Goal: Transaction & Acquisition: Purchase product/service

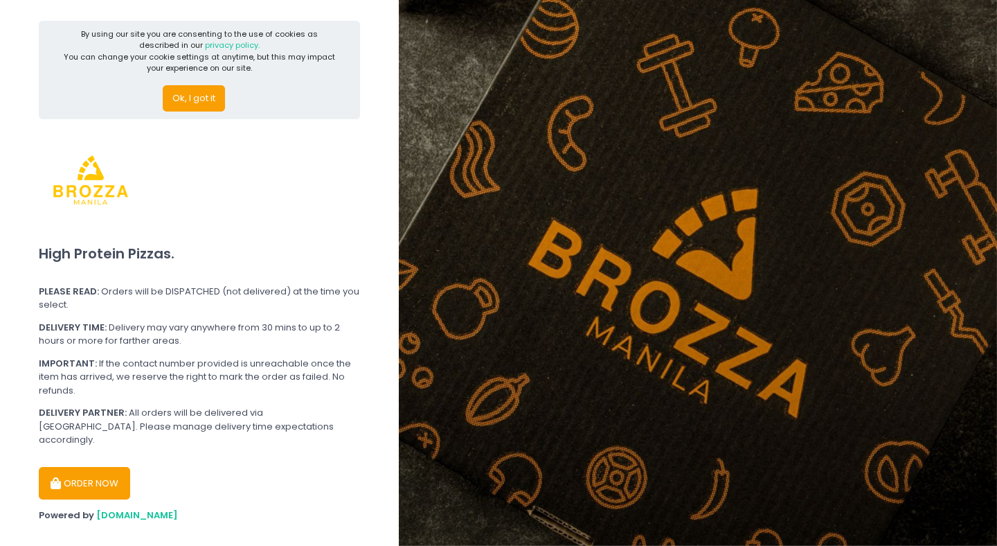
click at [96, 467] on button "ORDER NOW" at bounding box center [84, 483] width 91 height 33
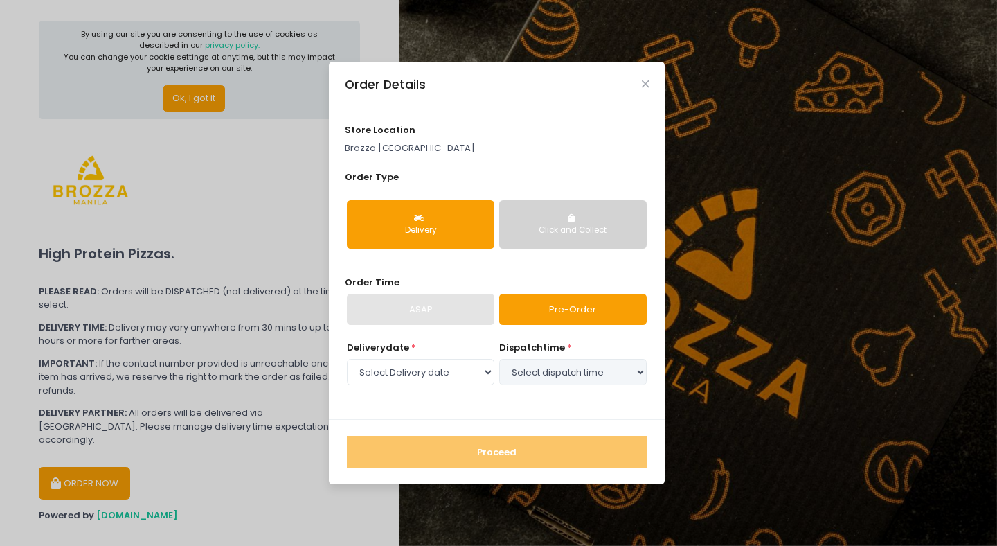
click at [523, 227] on div "Click and Collect" at bounding box center [573, 230] width 128 height 12
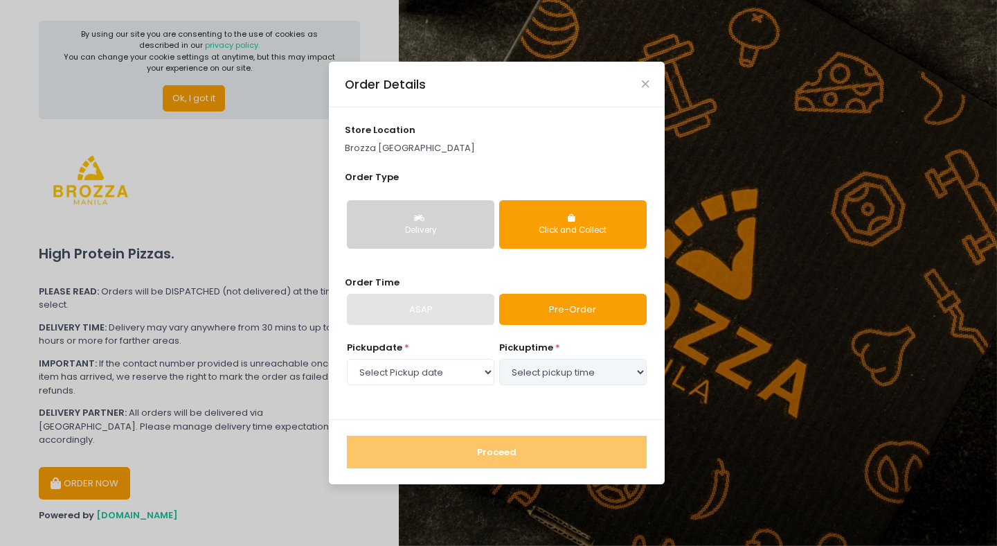
click at [473, 236] on button "Delivery" at bounding box center [421, 224] width 148 height 48
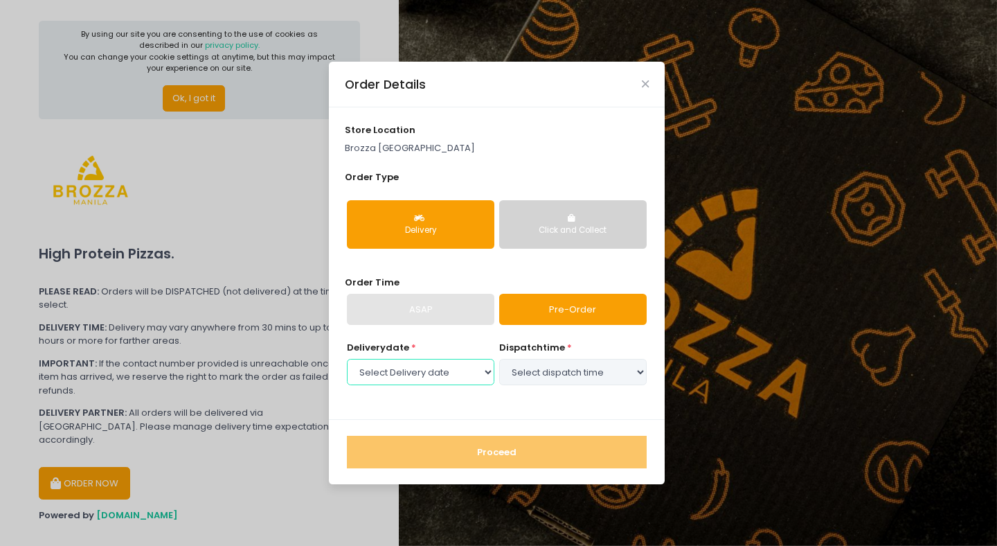
click at [476, 363] on select "Select Delivery date Sunday, Oct 5th Tuesday, Oct 7th Wednesday, Oct 8th Thursd…" at bounding box center [421, 372] width 148 height 26
select select "2025-10-05"
click at [347, 359] on select "Select Delivery date Sunday, Oct 5th Tuesday, Oct 7th Wednesday, Oct 8th Thursd…" at bounding box center [421, 372] width 148 height 26
select select "19:00"
click at [499, 359] on select "Select dispatch time 12:00 PM - 12:30 PM 12:30 PM - 01:00 PM 01:00 PM - 01:30 P…" at bounding box center [573, 372] width 148 height 26
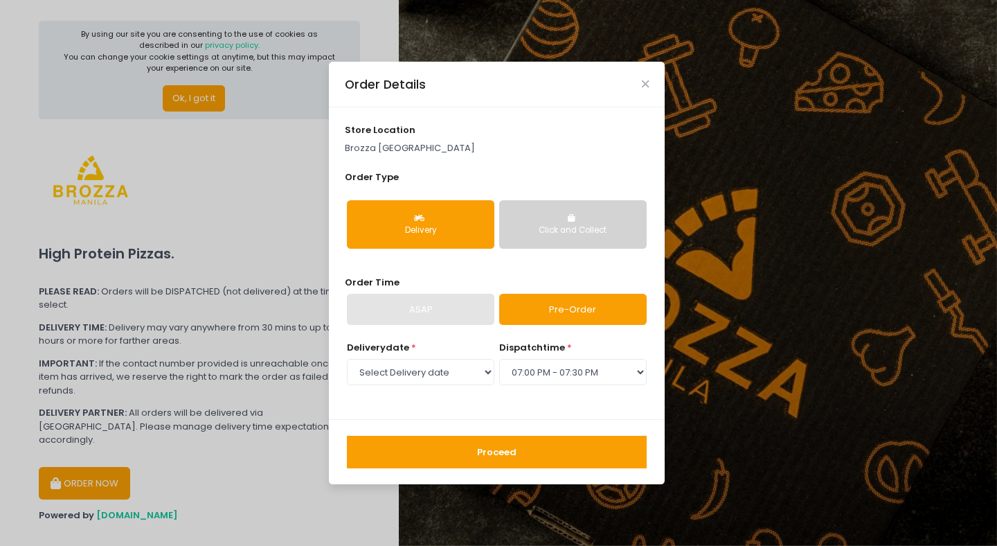
click at [548, 459] on button "Proceed" at bounding box center [497, 452] width 300 height 33
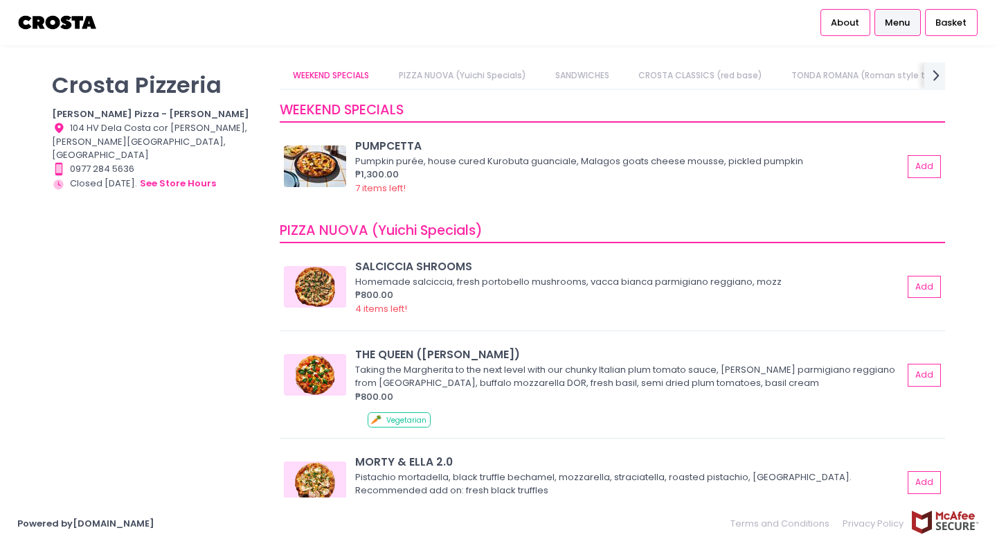
click at [477, 80] on link "PIZZA NUOVA (Yuichi Specials)" at bounding box center [462, 75] width 154 height 26
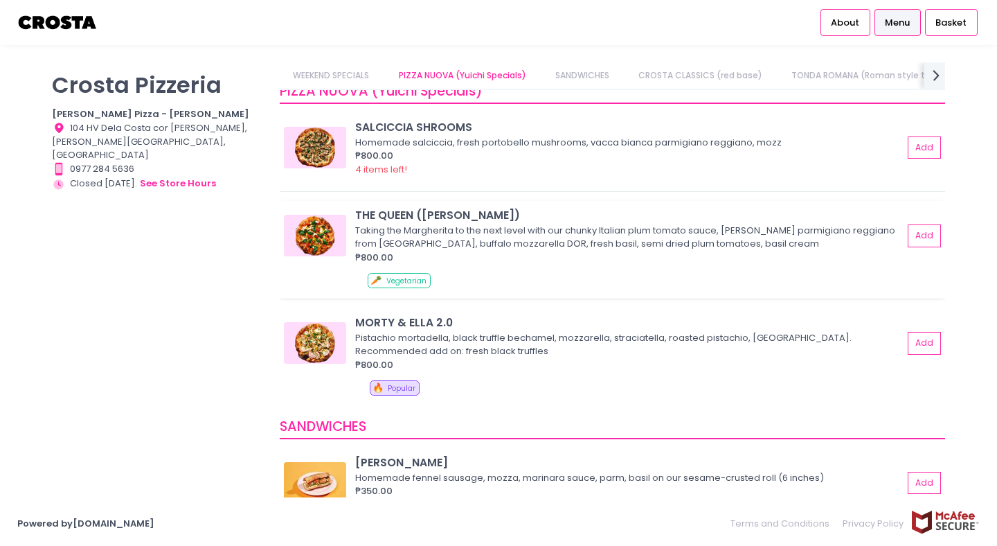
scroll to position [141, 0]
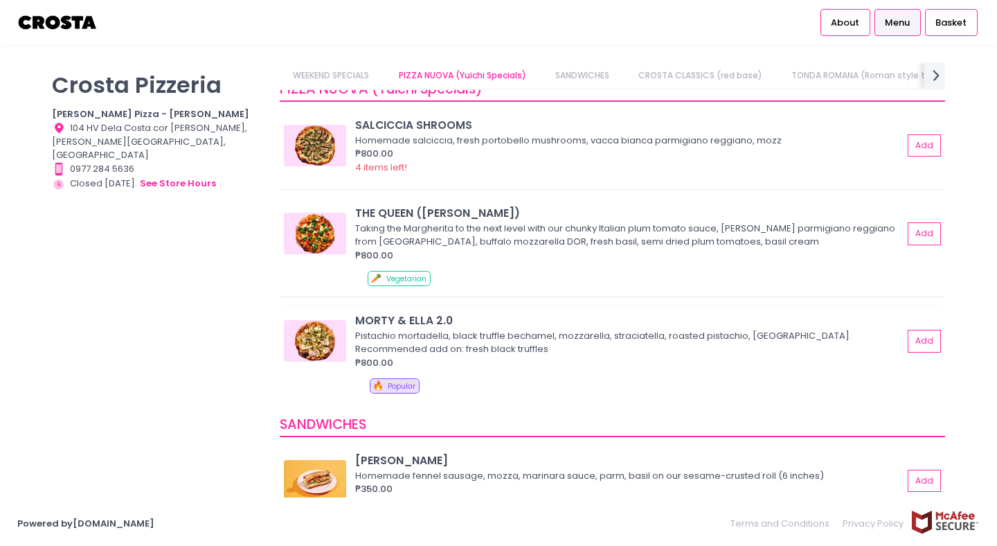
click at [501, 335] on div "Pistachio mortadella, black truffle bechamel, mozzarella, straciatella, roasted…" at bounding box center [627, 342] width 544 height 27
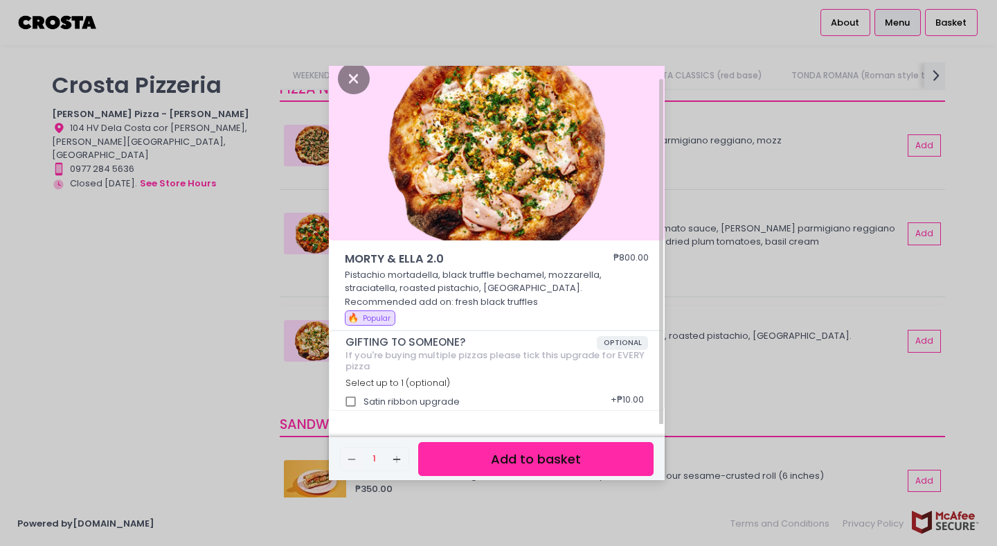
scroll to position [0, 0]
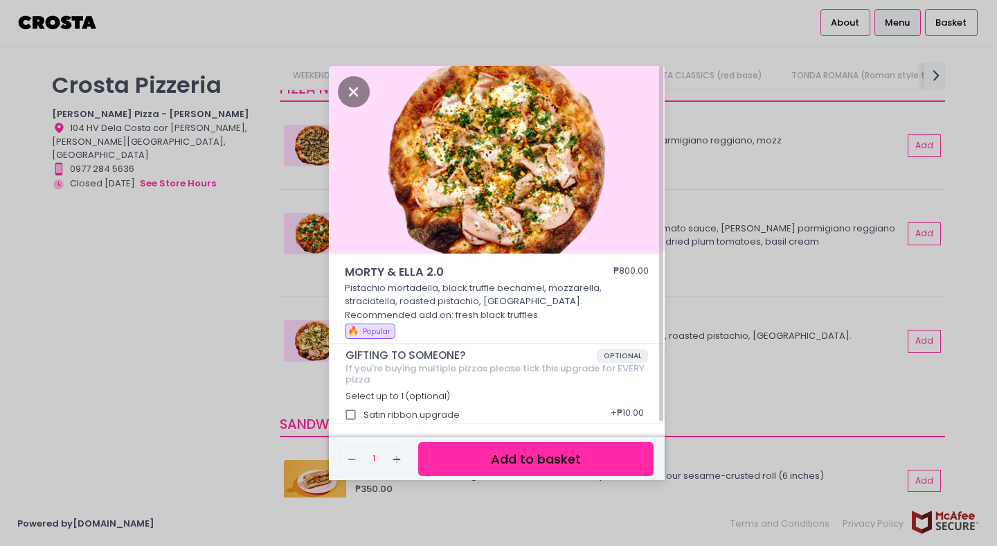
click at [199, 331] on div "MORTY & [PERSON_NAME] 2.0 ₱800.00 Pistachio mortadella, black truffle bechamel,…" at bounding box center [498, 273] width 997 height 546
